Goal: Information Seeking & Learning: Learn about a topic

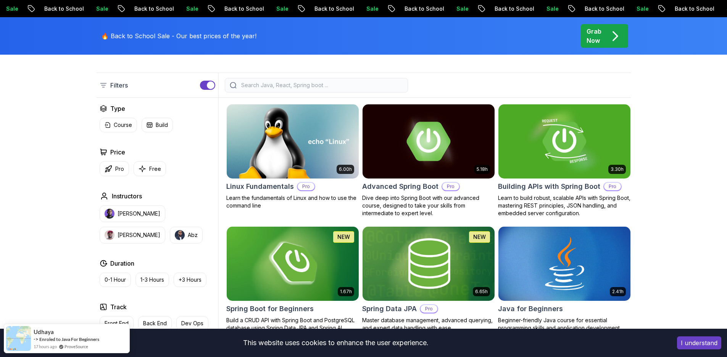
scroll to position [191, 0]
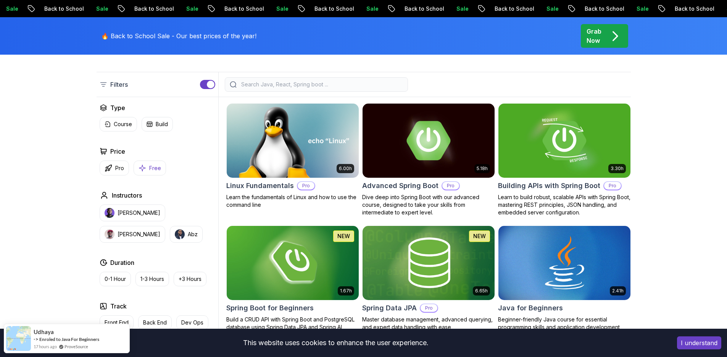
click at [149, 170] on p "Free" at bounding box center [155, 168] width 12 height 8
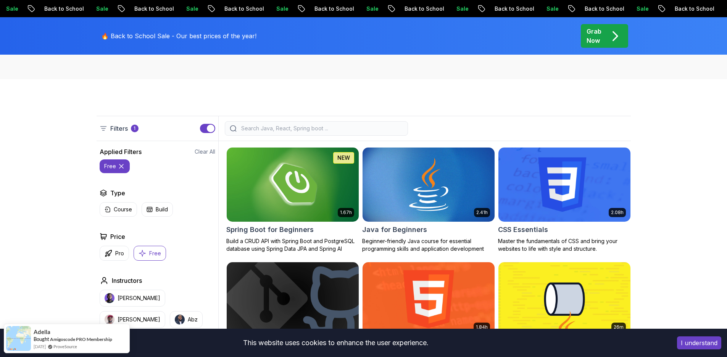
scroll to position [186, 0]
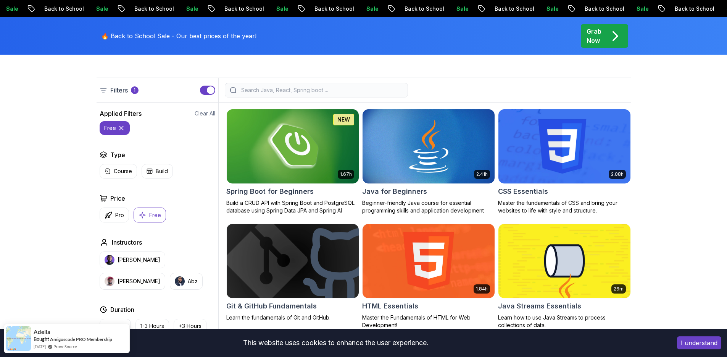
click at [276, 187] on h2 "Spring Boot for Beginners" at bounding box center [269, 191] width 87 height 11
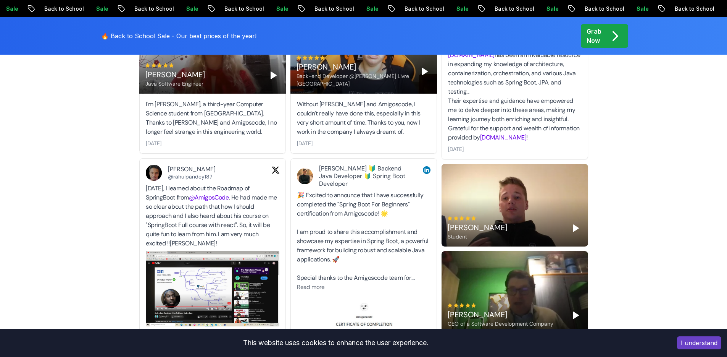
scroll to position [2402, 0]
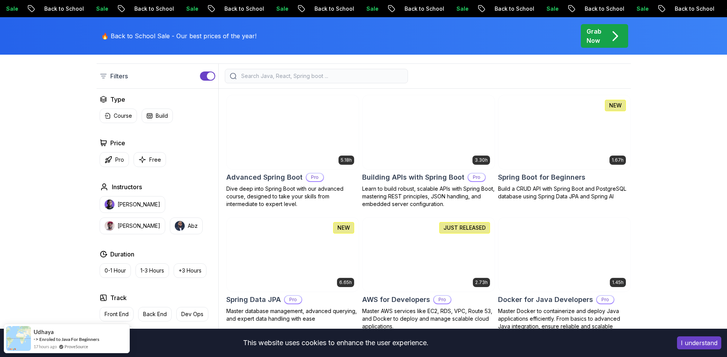
scroll to position [187, 0]
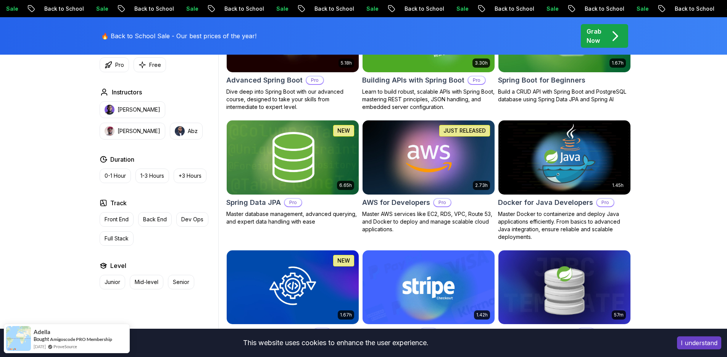
scroll to position [220, 0]
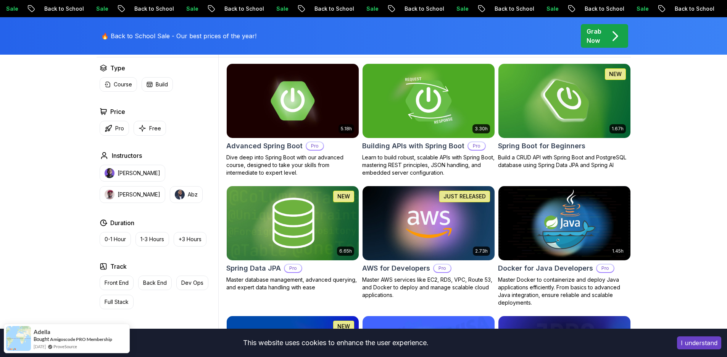
click at [439, 100] on img at bounding box center [428, 101] width 139 height 78
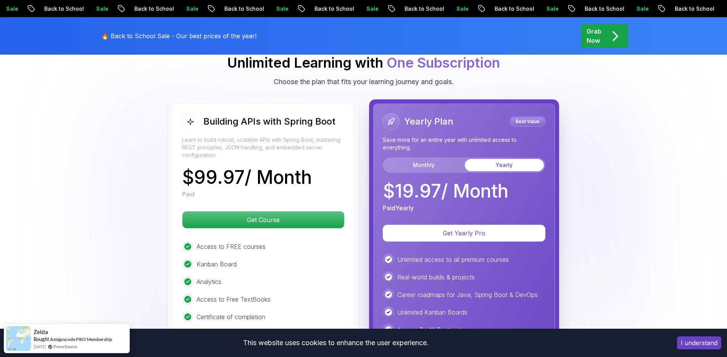
scroll to position [1782, 0]
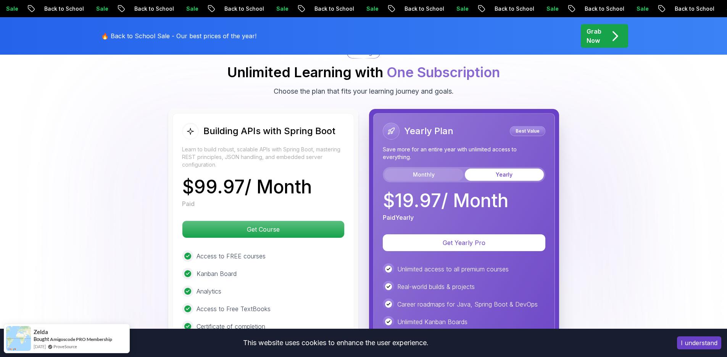
click at [433, 168] on button "Monthly" at bounding box center [424, 174] width 79 height 12
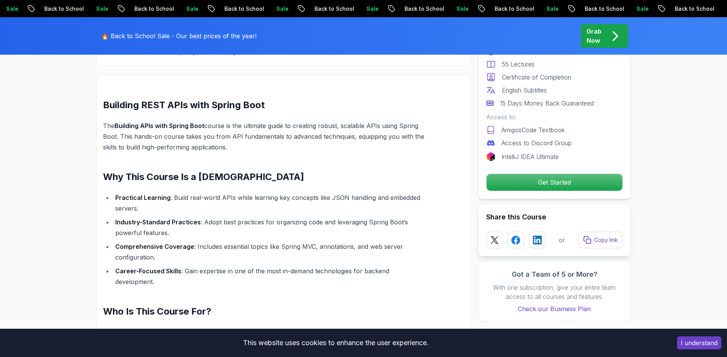
scroll to position [302, 0]
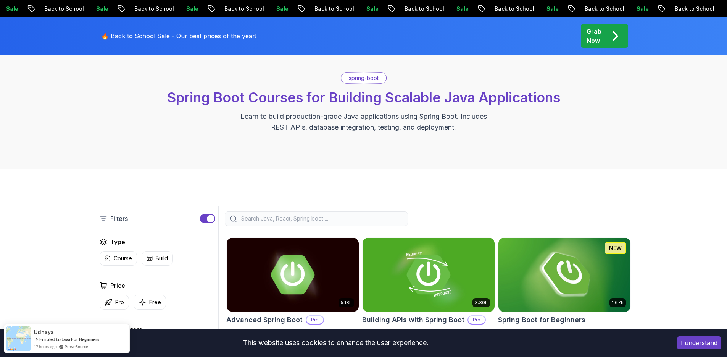
scroll to position [215, 0]
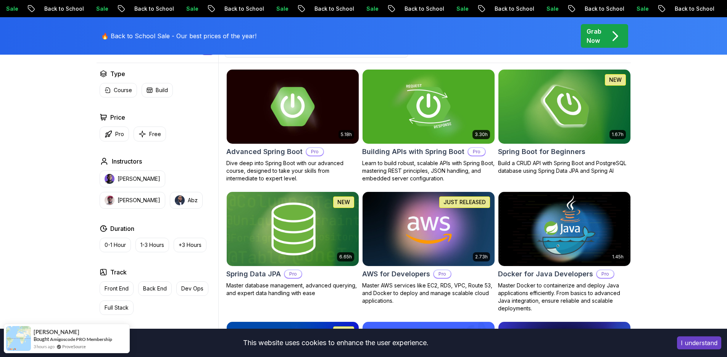
click at [286, 220] on img at bounding box center [292, 229] width 139 height 78
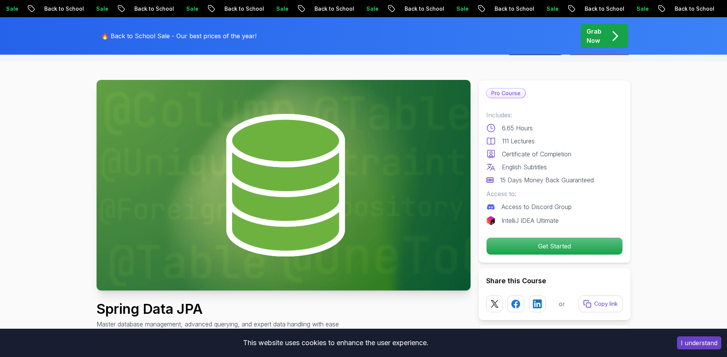
scroll to position [20, 0]
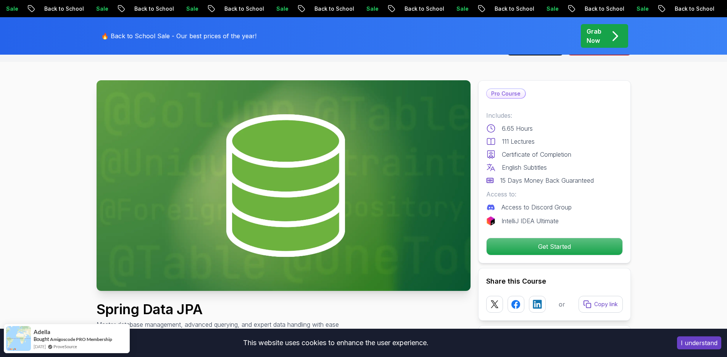
click at [603, 32] on div "Grab Now" at bounding box center [605, 36] width 36 height 18
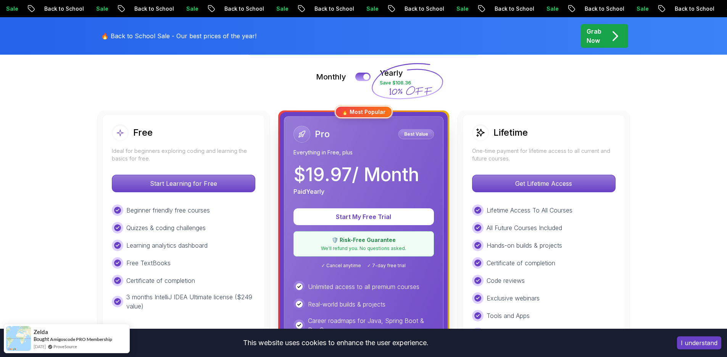
scroll to position [168, 0]
